Goal: Information Seeking & Learning: Learn about a topic

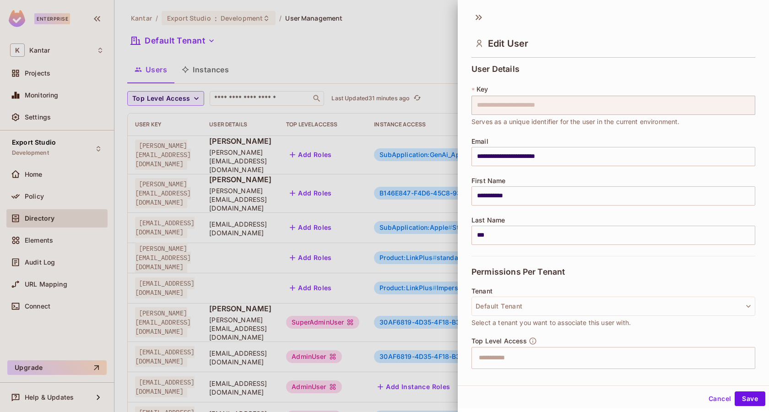
scroll to position [180, 0]
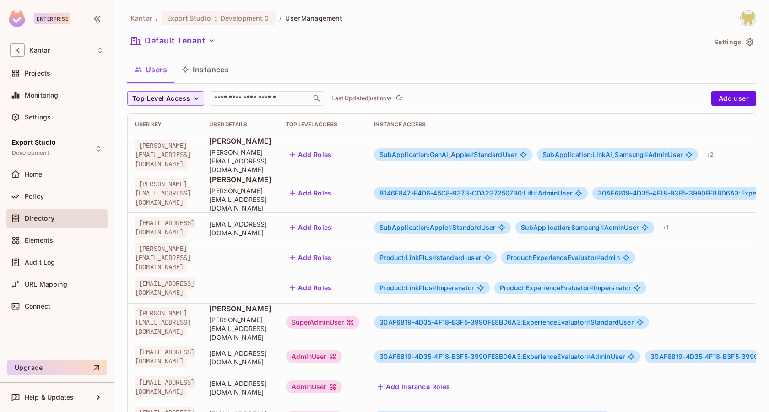
click at [209, 70] on button "Instances" at bounding box center [205, 69] width 62 height 23
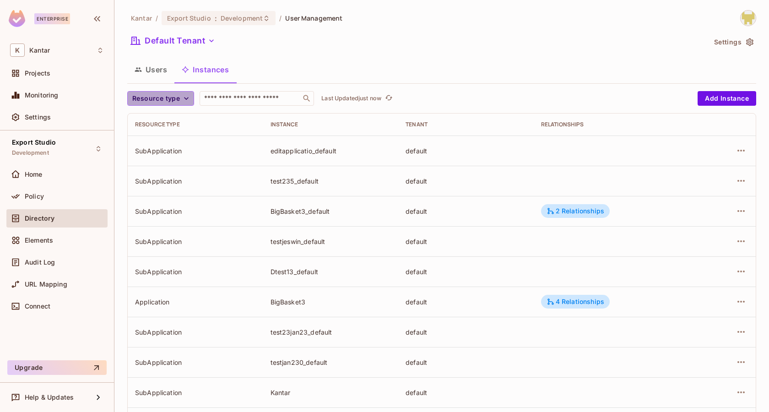
click at [182, 99] on icon "button" at bounding box center [186, 98] width 9 height 9
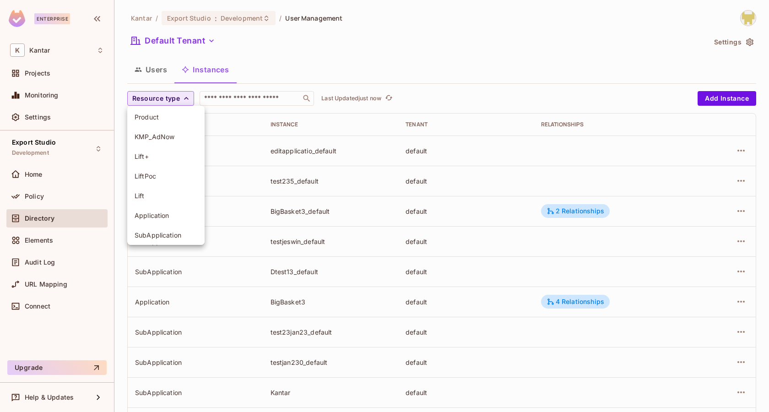
scroll to position [38, 0]
click at [174, 216] on span "Application" at bounding box center [166, 219] width 63 height 9
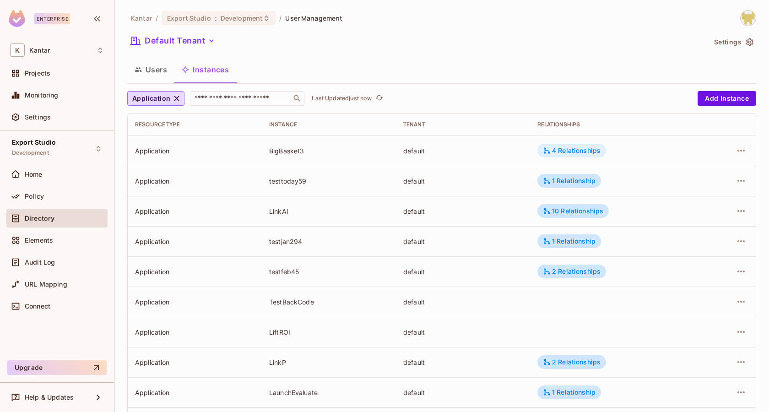
click at [557, 147] on div "4 Relationships" at bounding box center [572, 151] width 58 height 8
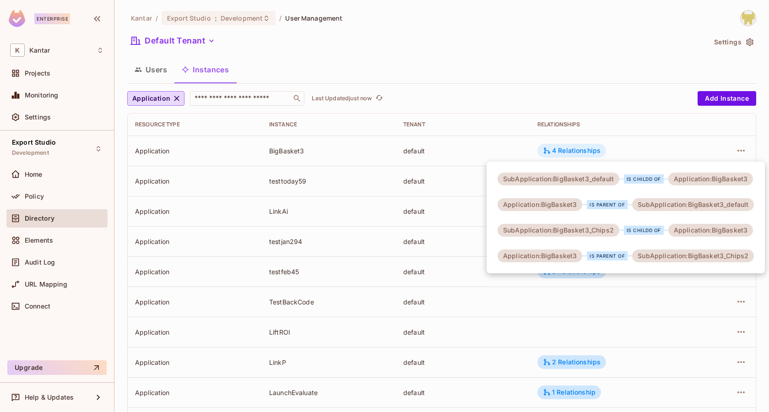
click at [557, 147] on div at bounding box center [384, 206] width 769 height 412
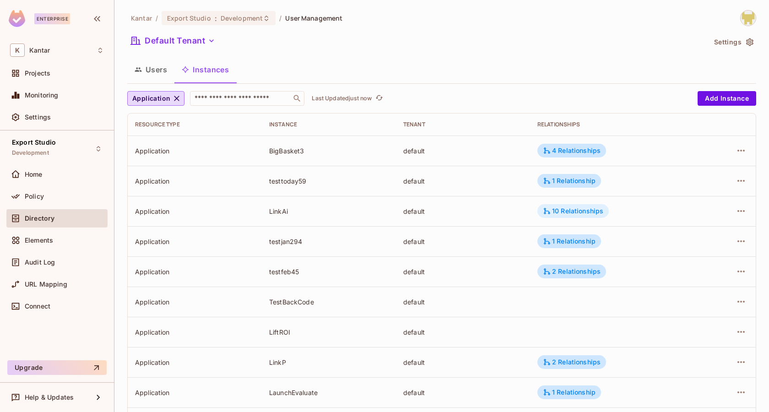
click at [555, 212] on div "10 Relationships" at bounding box center [573, 211] width 60 height 8
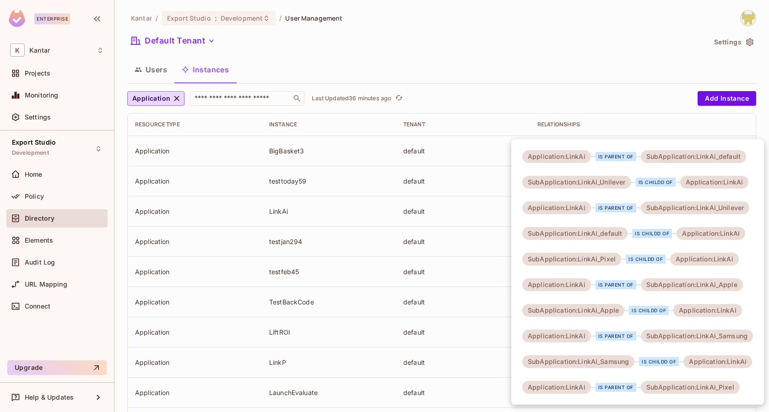
click at [386, 74] on div at bounding box center [384, 206] width 769 height 412
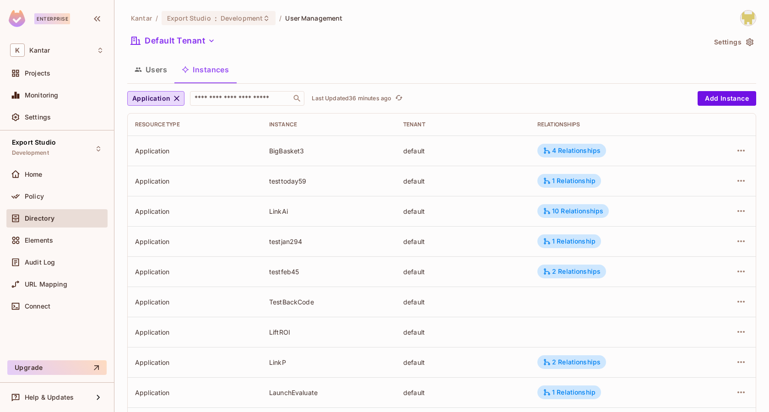
click at [159, 71] on button "Users" at bounding box center [150, 69] width 47 height 23
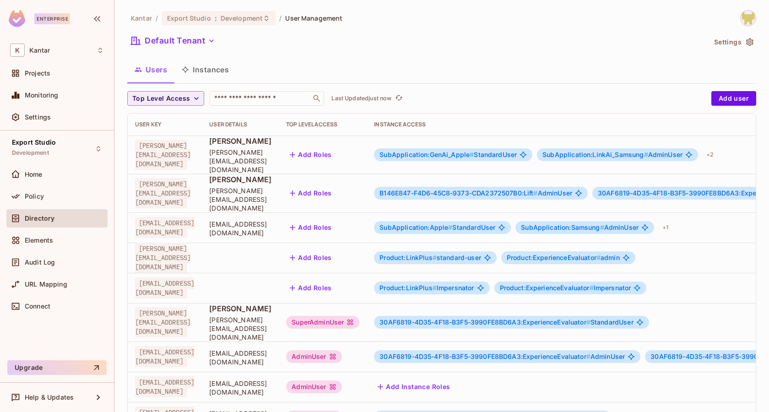
click at [474, 152] on span "SubApplication:GenAi_Apple #" at bounding box center [427, 155] width 94 height 8
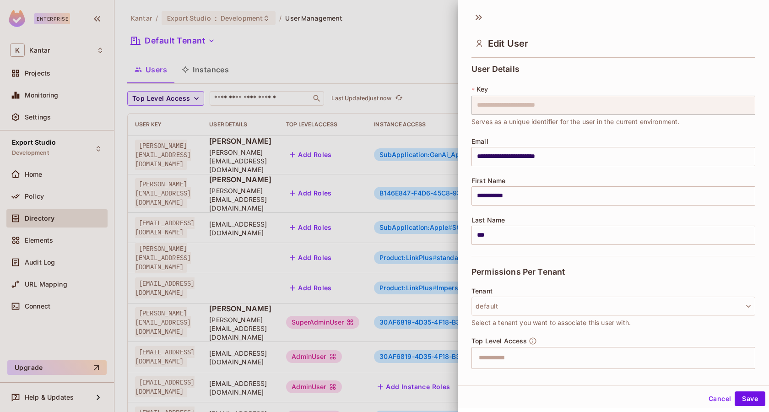
scroll to position [180, 0]
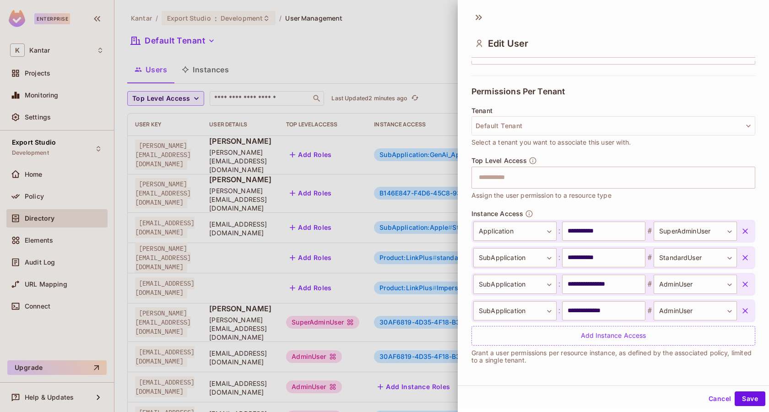
click at [622, 202] on div "Top Level Access ​ Assign the user permission to a resource type" at bounding box center [614, 183] width 284 height 53
click at [265, 262] on div at bounding box center [384, 206] width 769 height 412
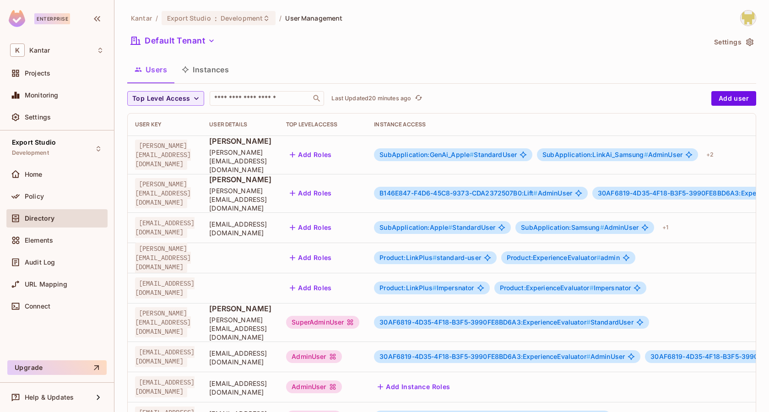
click at [474, 151] on span "SubApplication:GenAi_Apple #" at bounding box center [427, 155] width 94 height 8
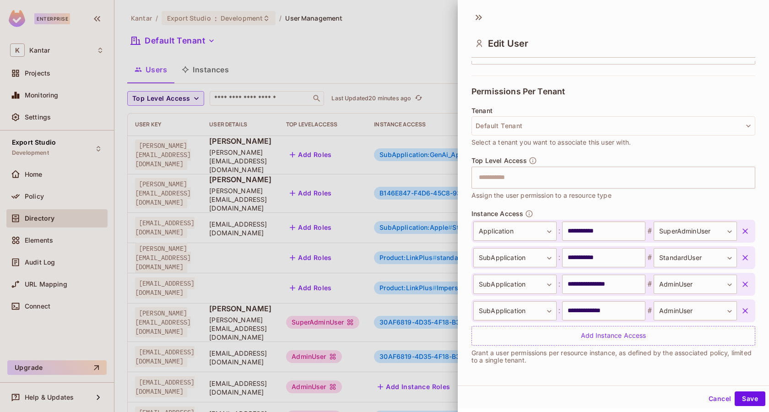
click at [574, 210] on div "**********" at bounding box center [614, 278] width 284 height 136
click at [482, 19] on icon at bounding box center [479, 17] width 15 height 15
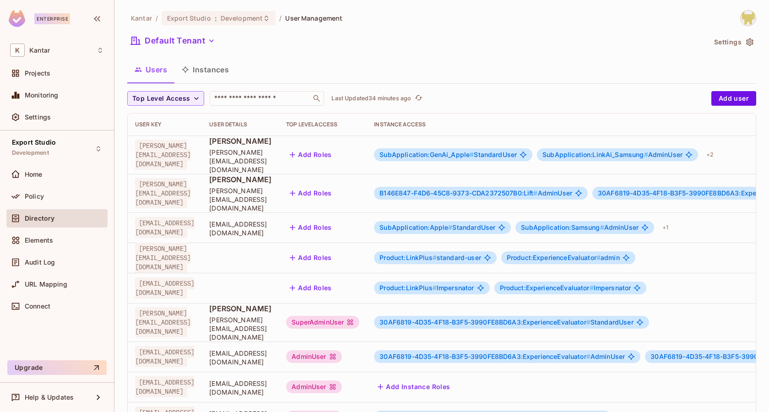
click at [474, 151] on span "SubApplication:GenAi_Apple #" at bounding box center [427, 155] width 94 height 8
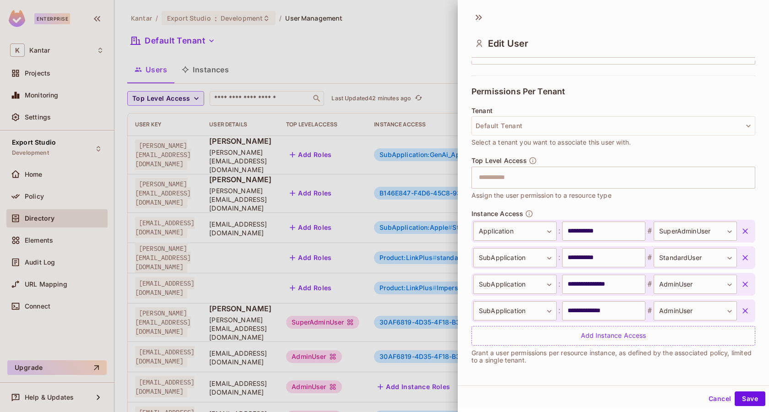
click at [575, 203] on div "Top Level Access ​ Assign the user permission to a resource type" at bounding box center [614, 183] width 284 height 53
click at [478, 18] on icon at bounding box center [477, 17] width 3 height 5
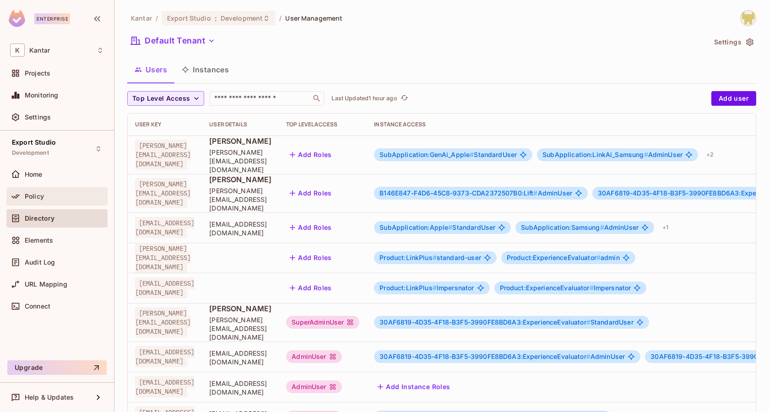
click at [51, 195] on div "Policy" at bounding box center [64, 196] width 79 height 7
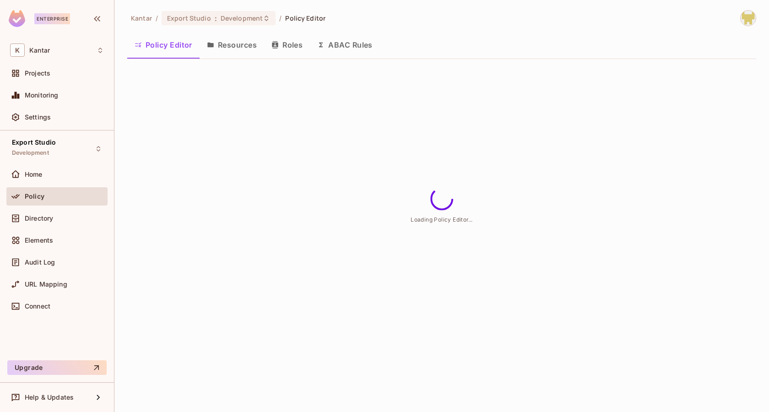
click at [291, 40] on button "Roles" at bounding box center [287, 44] width 46 height 23
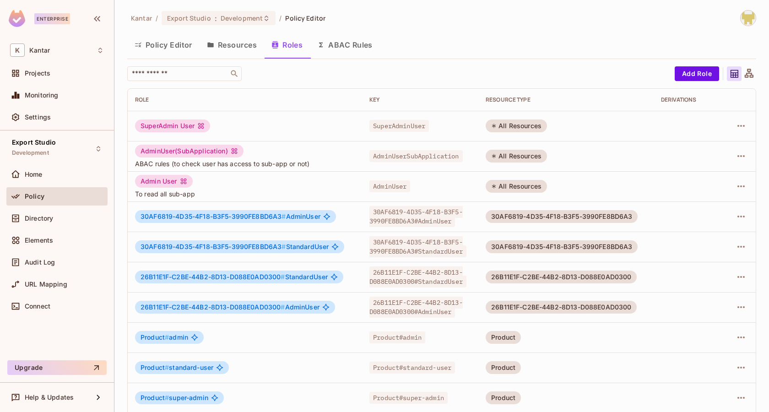
click at [228, 38] on button "Resources" at bounding box center [232, 44] width 65 height 23
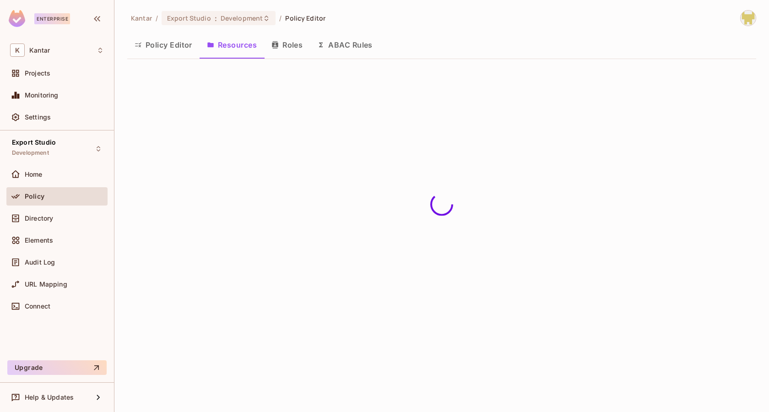
click at [295, 49] on button "Roles" at bounding box center [287, 44] width 46 height 23
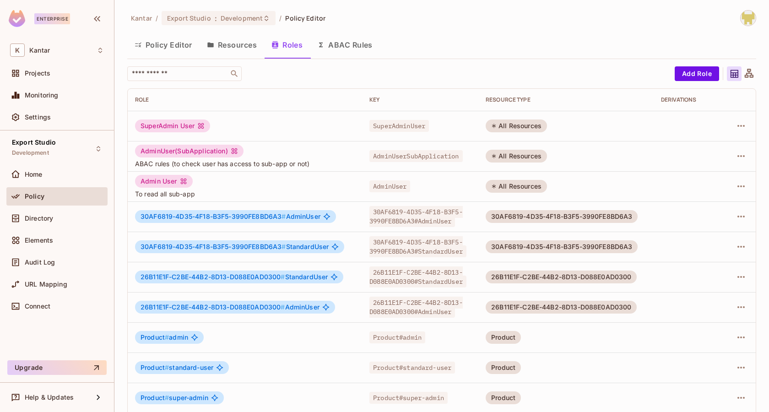
scroll to position [189, 0]
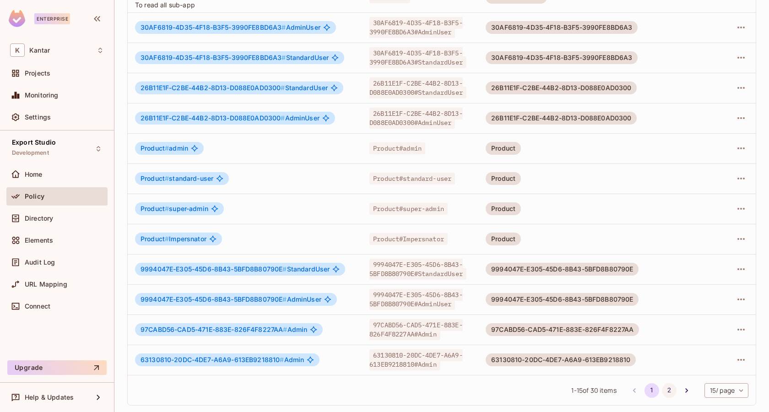
click at [673, 389] on button "2" at bounding box center [669, 390] width 15 height 15
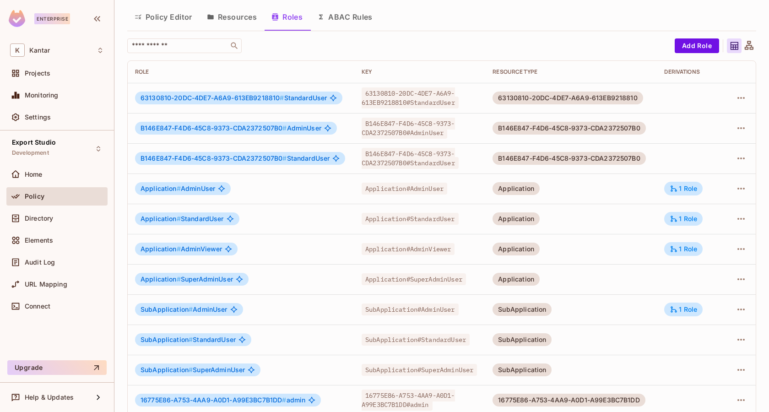
scroll to position [0, 0]
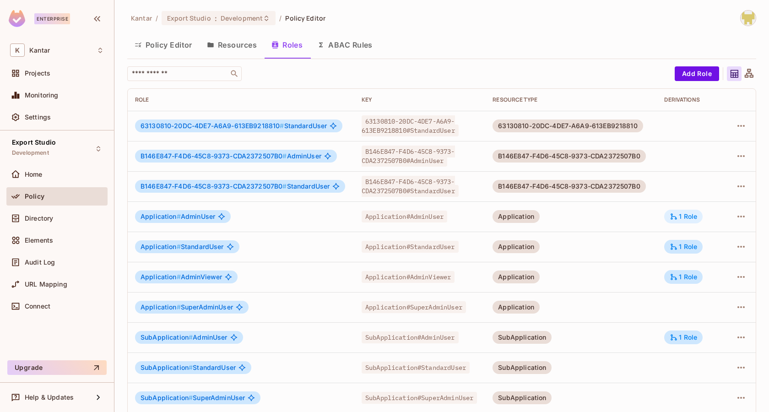
click at [689, 213] on div "1 Role" at bounding box center [683, 216] width 27 height 8
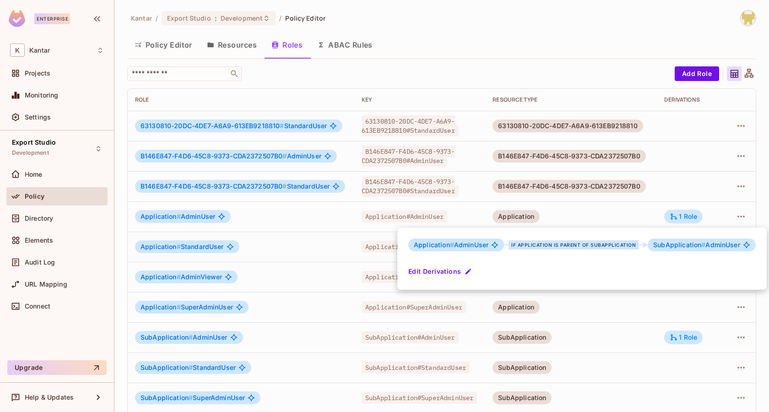
click at [709, 184] on div at bounding box center [384, 206] width 769 height 412
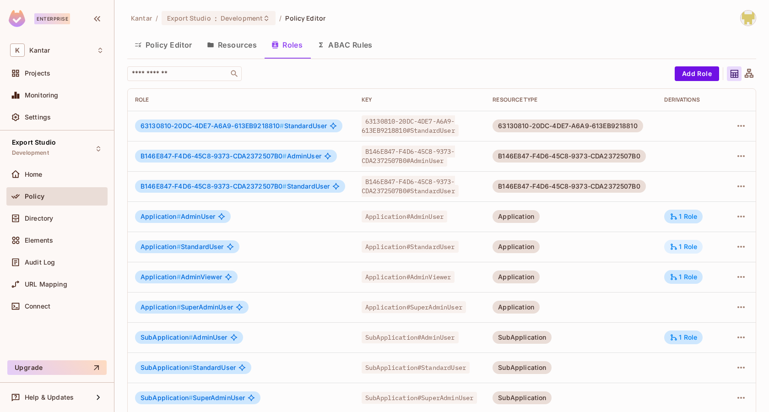
click at [683, 249] on div "1 Role" at bounding box center [683, 247] width 27 height 8
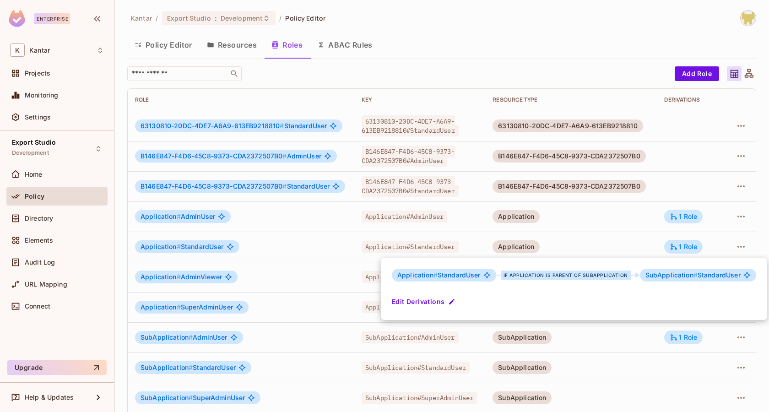
click at [606, 234] on div at bounding box center [384, 206] width 769 height 412
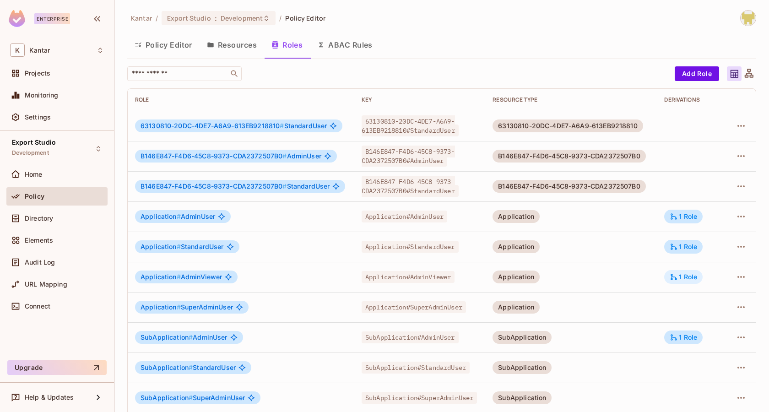
click at [682, 281] on div "1 Role" at bounding box center [683, 277] width 38 height 14
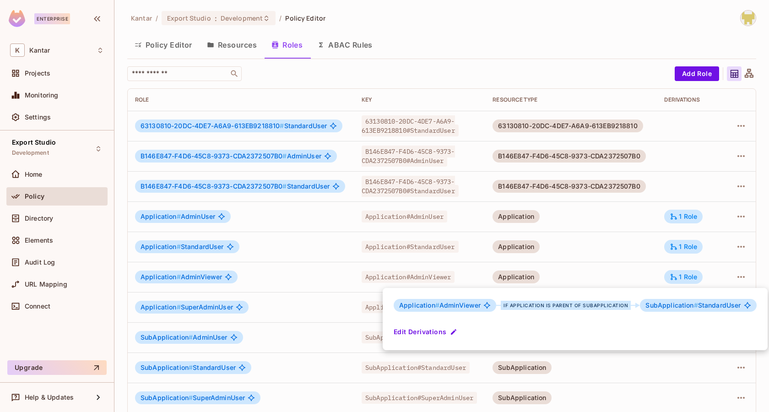
click at [603, 272] on div at bounding box center [384, 206] width 769 height 412
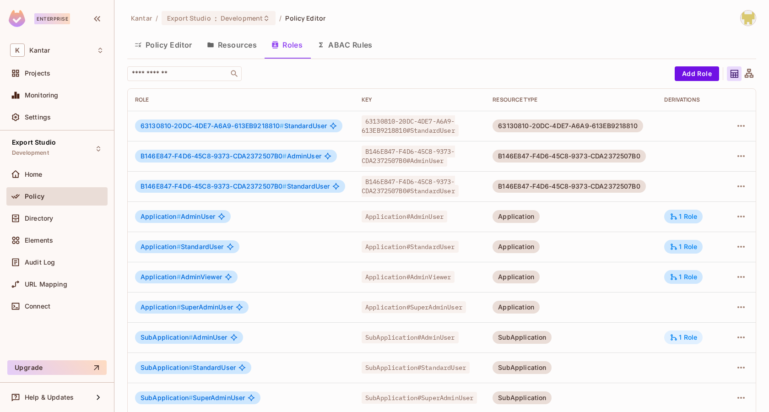
click at [678, 334] on icon at bounding box center [674, 337] width 8 height 8
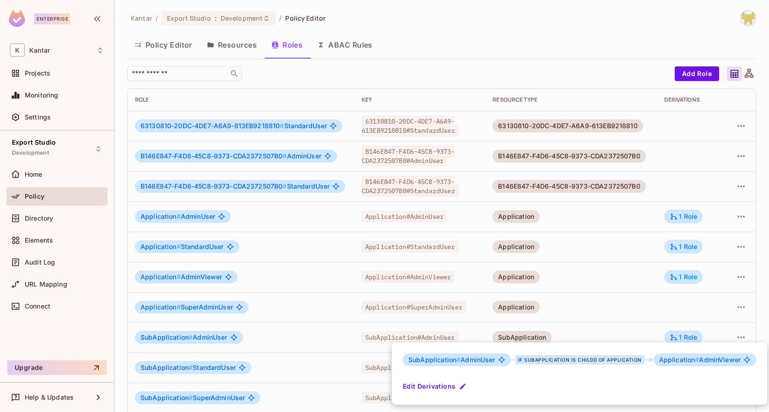
click at [590, 269] on div at bounding box center [384, 206] width 769 height 412
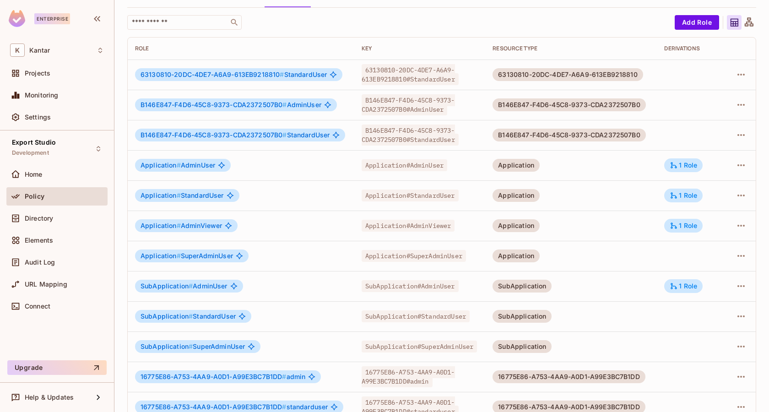
scroll to position [52, 0]
click at [696, 163] on div "1 Role" at bounding box center [683, 165] width 27 height 8
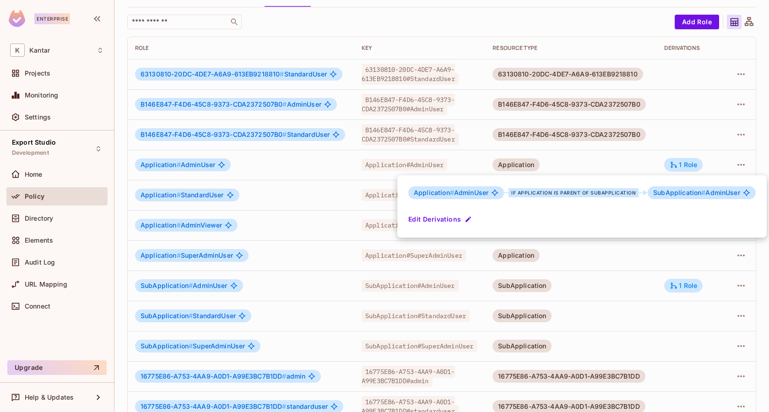
click at [625, 160] on div at bounding box center [384, 206] width 769 height 412
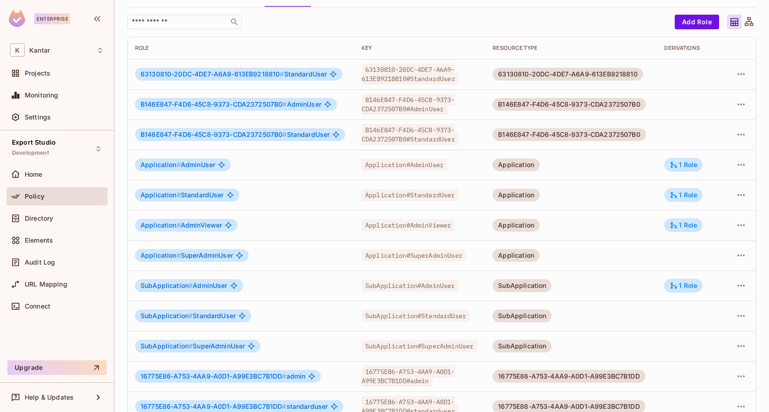
scroll to position [0, 0]
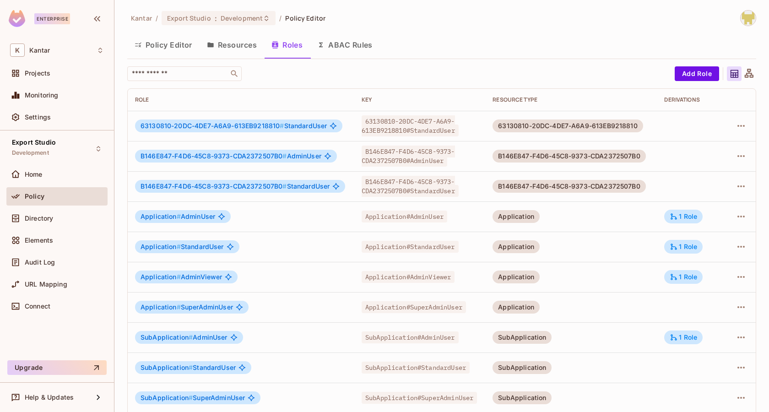
click at [185, 44] on button "Policy Editor" at bounding box center [163, 44] width 72 height 23
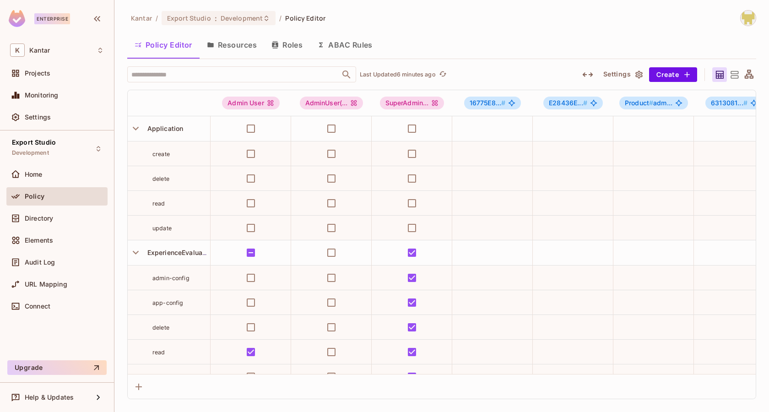
click at [287, 59] on div "Kantar / Export Studio : Development / Policy Editor Policy Editor Resources Ro…" at bounding box center [441, 204] width 629 height 389
click at [288, 56] on button "Roles" at bounding box center [287, 44] width 46 height 23
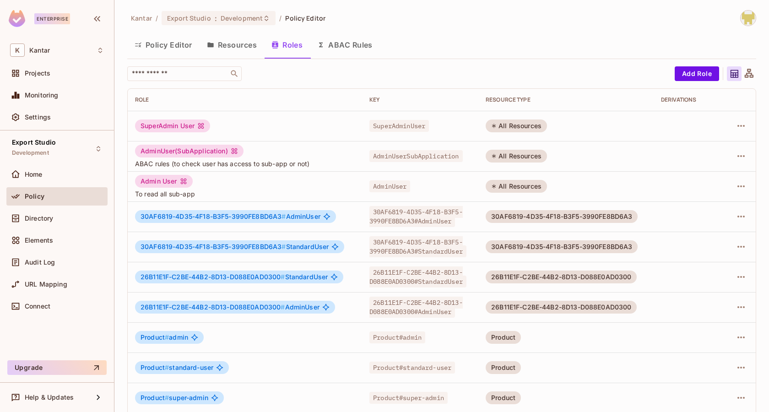
scroll to position [189, 0]
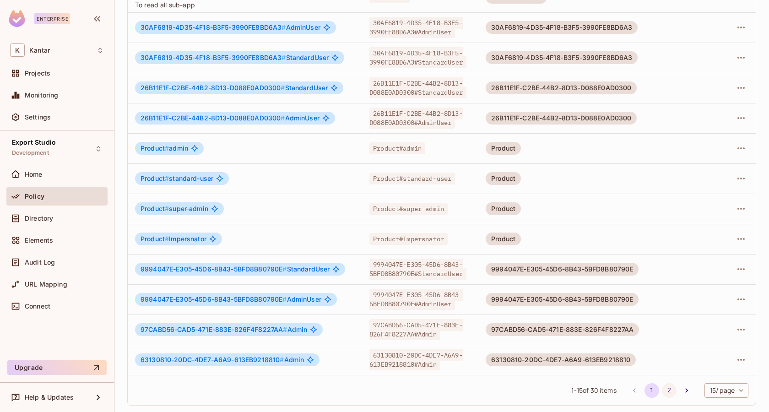
click at [673, 389] on button "2" at bounding box center [669, 390] width 15 height 15
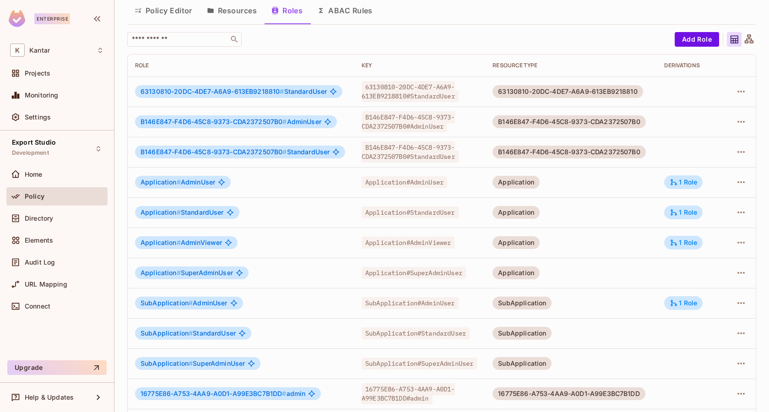
scroll to position [0, 0]
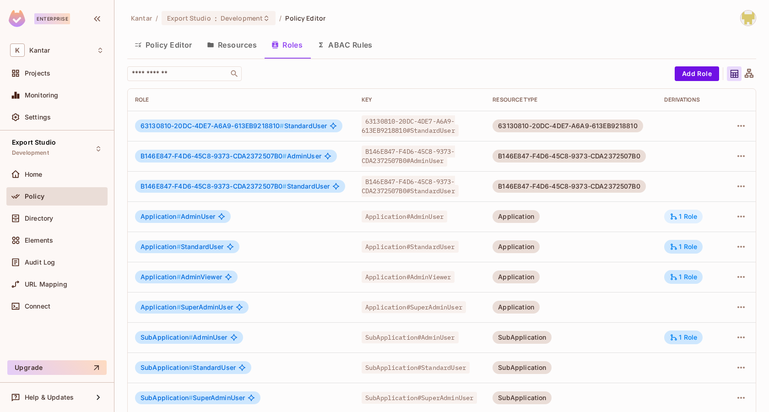
click at [692, 213] on div "1 Role" at bounding box center [683, 216] width 27 height 8
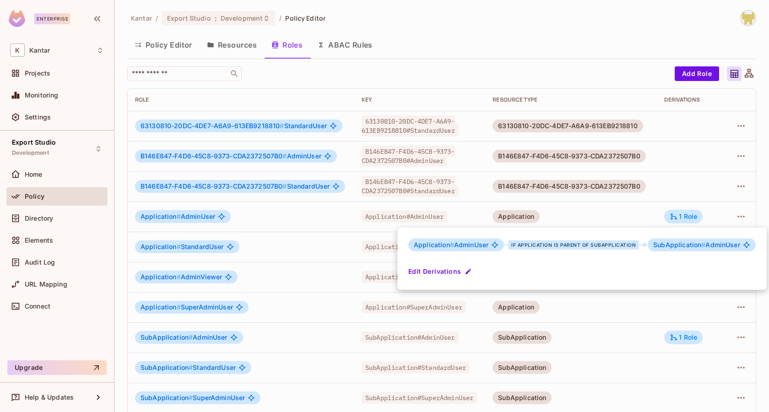
click at [584, 213] on div at bounding box center [384, 206] width 769 height 412
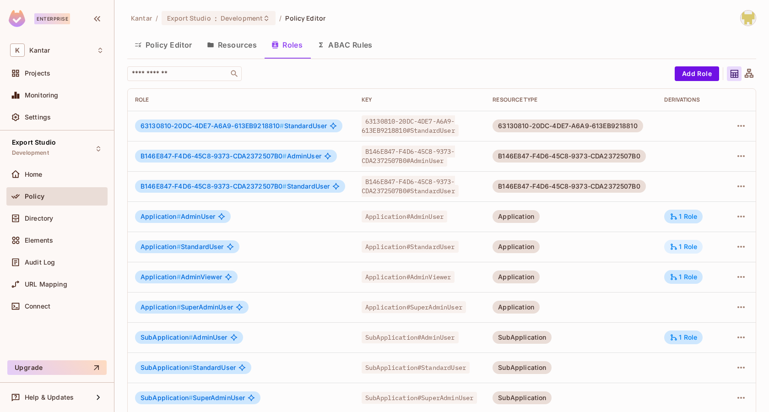
click at [678, 247] on icon at bounding box center [674, 247] width 8 height 8
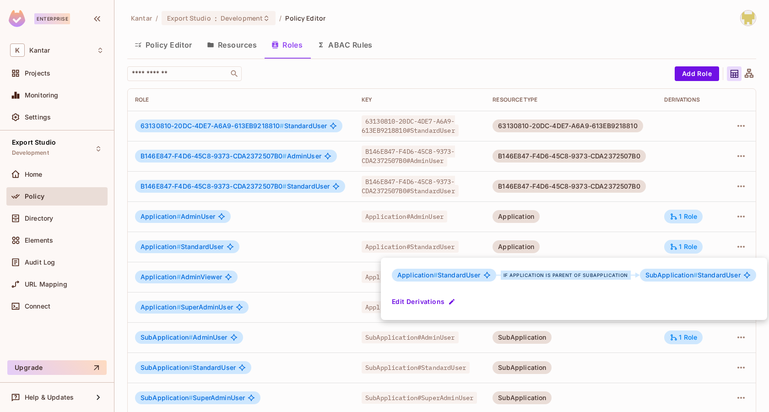
click at [595, 208] on div at bounding box center [384, 206] width 769 height 412
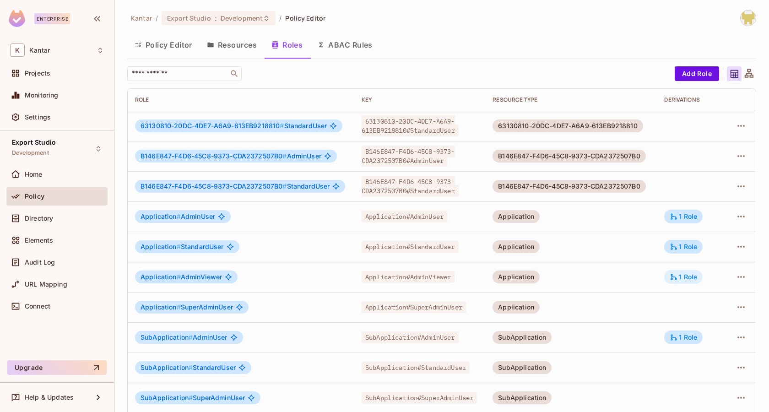
click at [697, 273] on div "1 Role" at bounding box center [683, 277] width 27 height 8
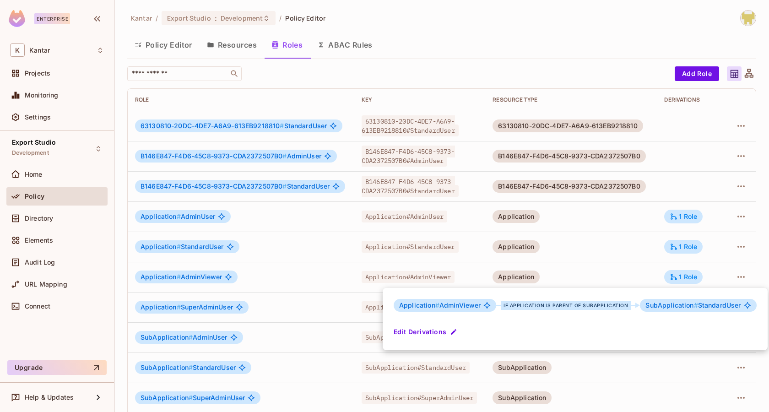
click at [602, 241] on div at bounding box center [384, 206] width 769 height 412
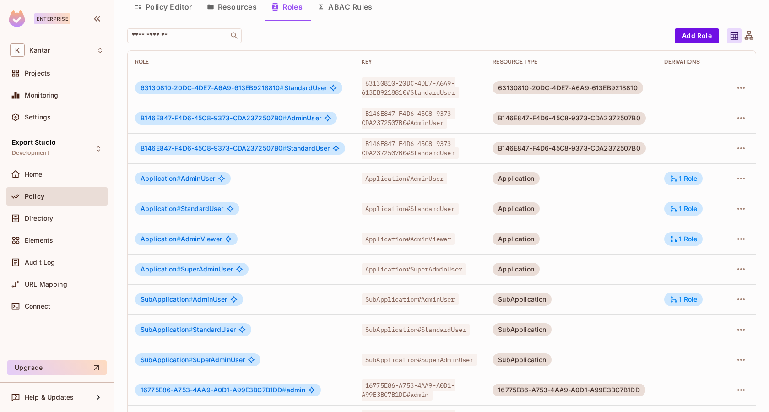
scroll to position [39, 0]
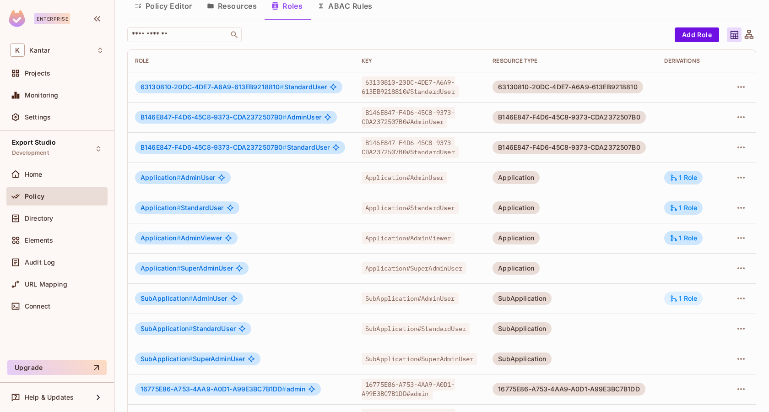
click at [678, 297] on icon at bounding box center [674, 298] width 8 height 8
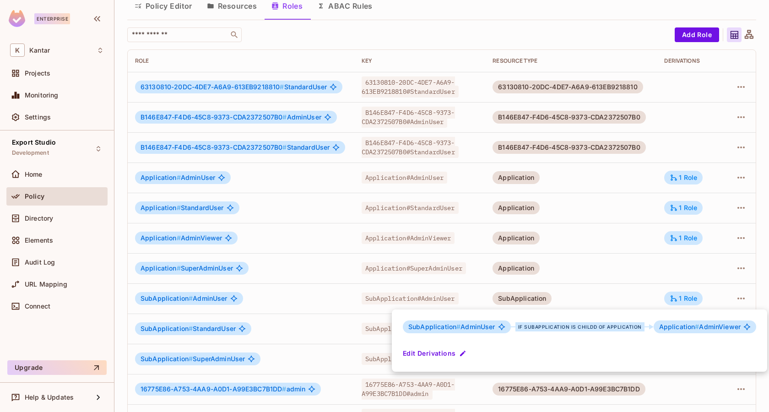
click at [176, 23] on div at bounding box center [384, 206] width 769 height 412
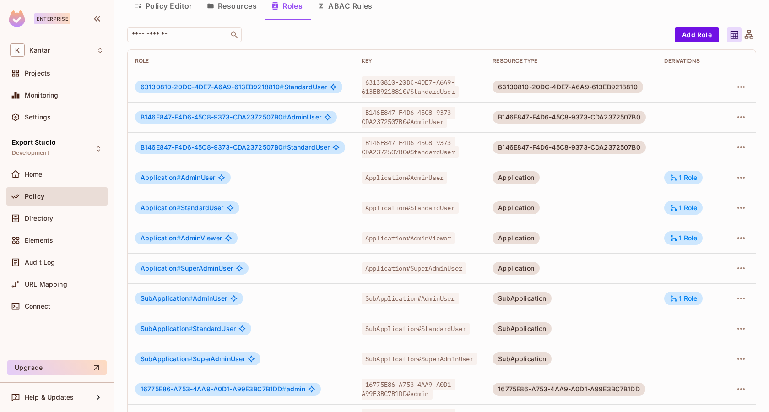
click at [173, 5] on button "Policy Editor" at bounding box center [163, 6] width 72 height 23
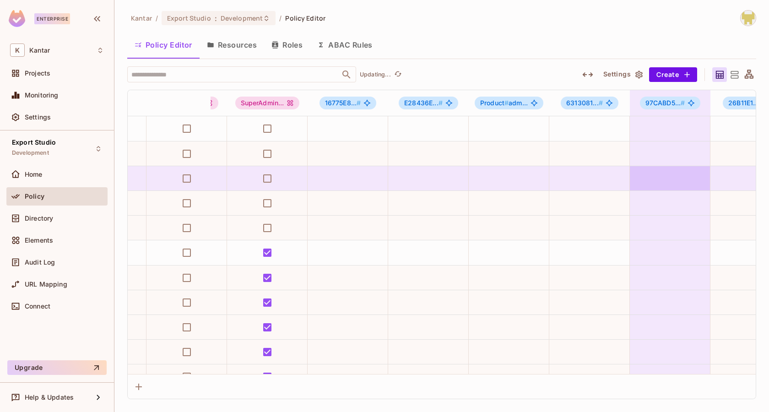
scroll to position [0, 128]
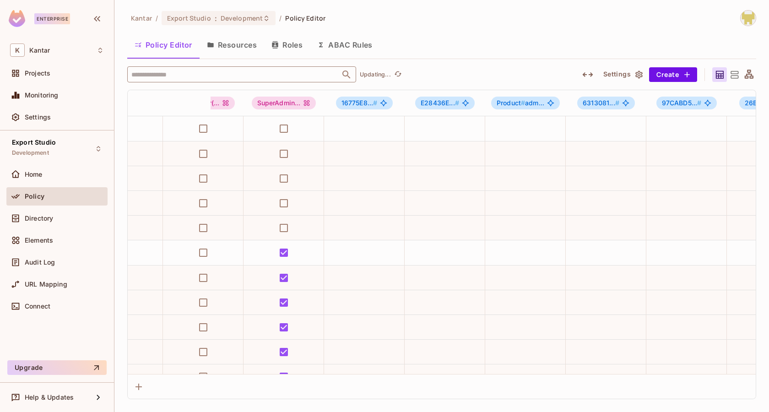
click at [231, 79] on input "text" at bounding box center [233, 74] width 209 height 16
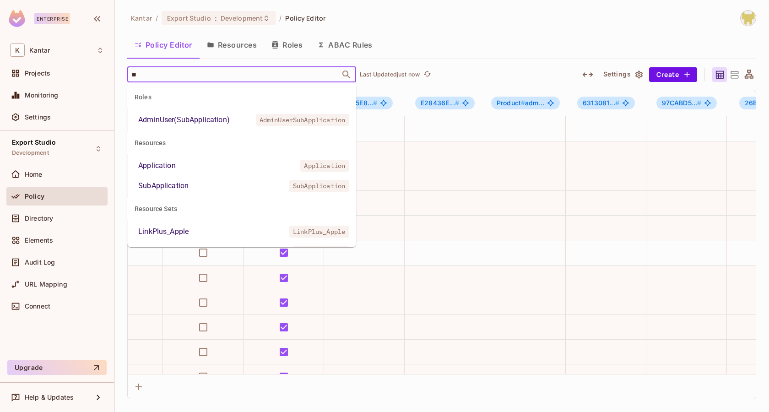
type input "***"
click at [185, 163] on li "Application Application" at bounding box center [241, 166] width 229 height 16
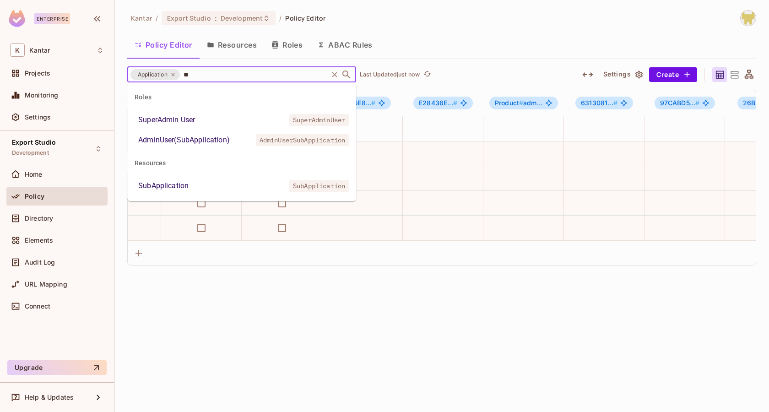
type input "***"
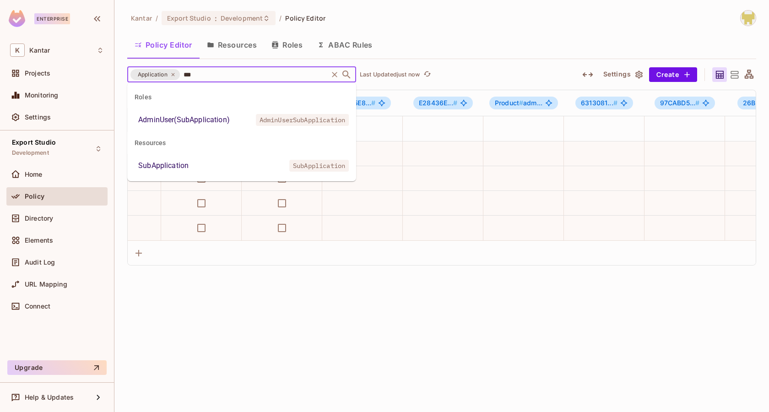
click at [213, 172] on li "SubApplication SubApplication" at bounding box center [241, 166] width 229 height 16
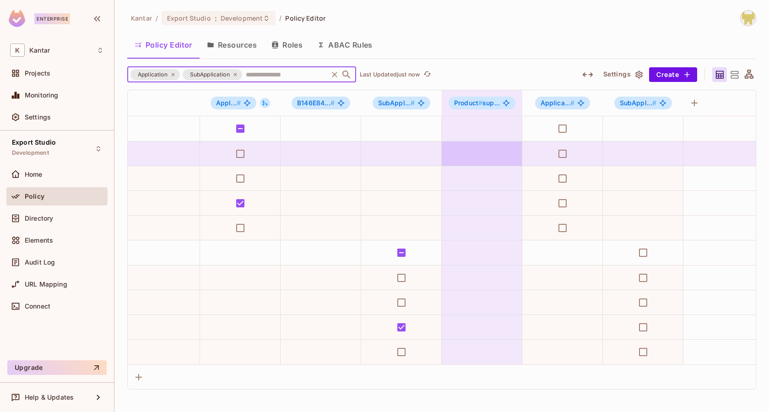
scroll to position [0, 1973]
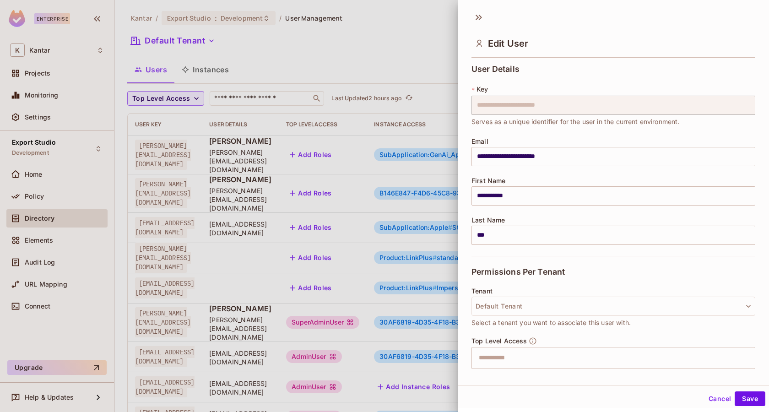
scroll to position [180, 0]
